Goal: Find specific page/section: Find specific page/section

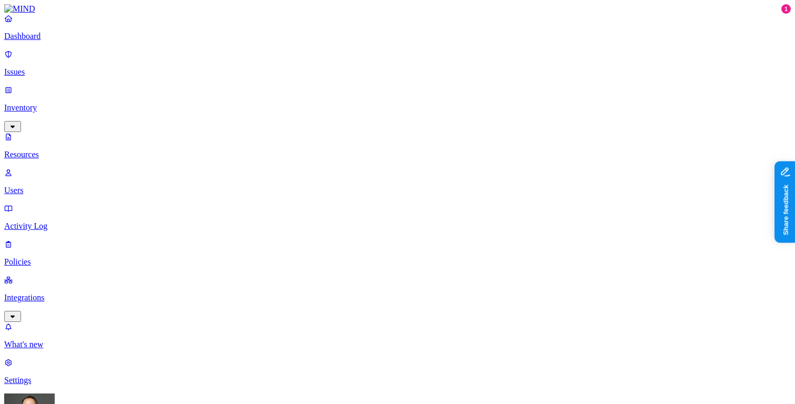
click at [79, 41] on p "Dashboard" at bounding box center [397, 36] width 786 height 9
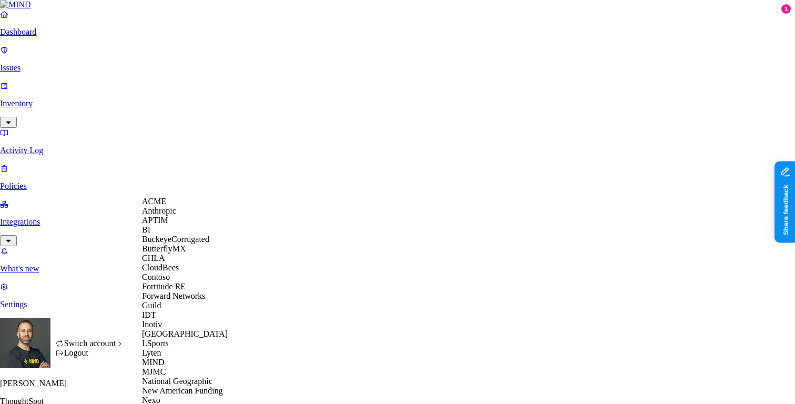
click at [179, 272] on span "CloudBees" at bounding box center [160, 267] width 37 height 9
